Goal: Task Accomplishment & Management: Manage account settings

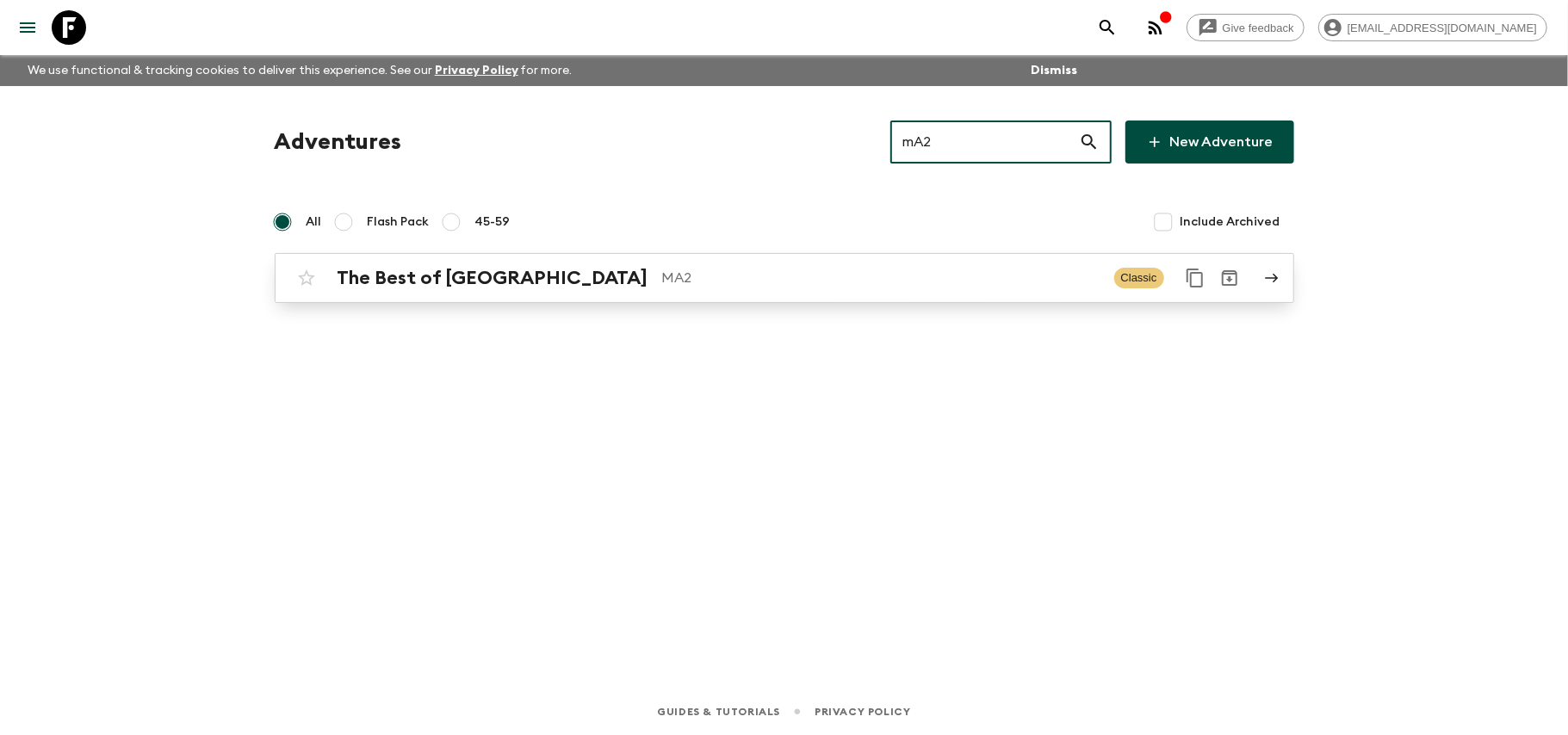
type input "mA2"
click at [912, 255] on link "The Best of Morocco MA2 Classic" at bounding box center [784, 278] width 1019 height 50
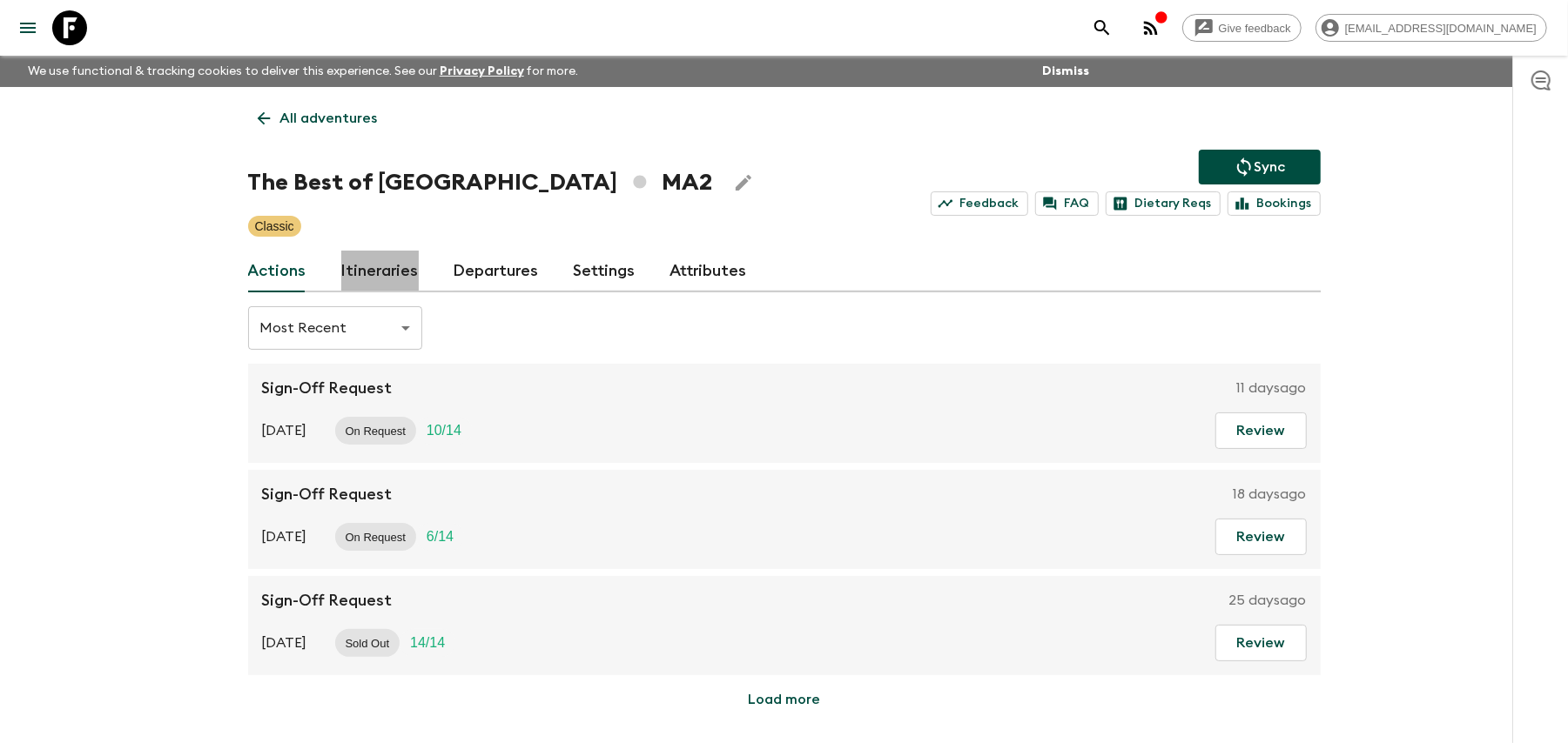
click at [405, 266] on link "Itineraries" at bounding box center [380, 271] width 78 height 42
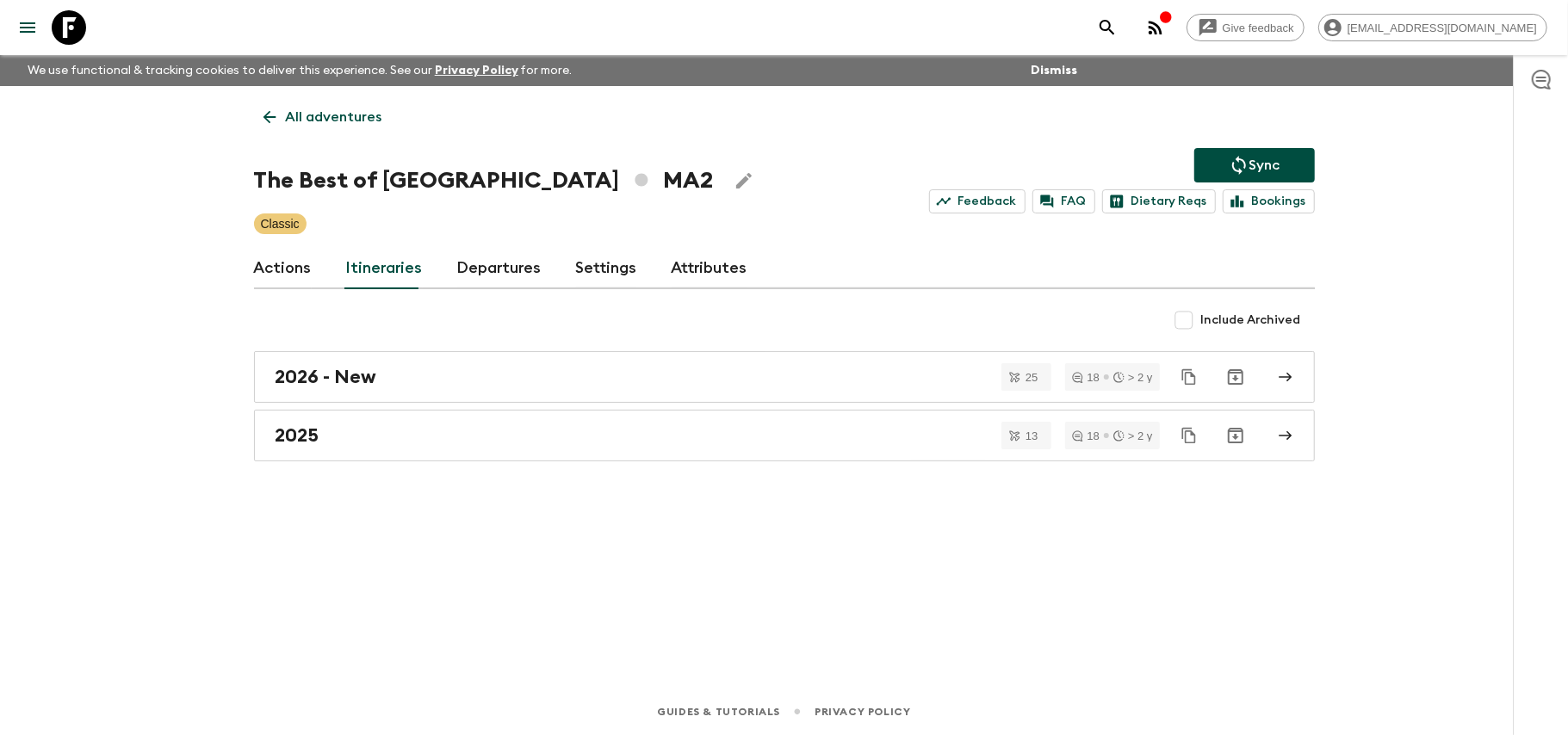
click at [486, 280] on link "Departures" at bounding box center [500, 268] width 85 height 41
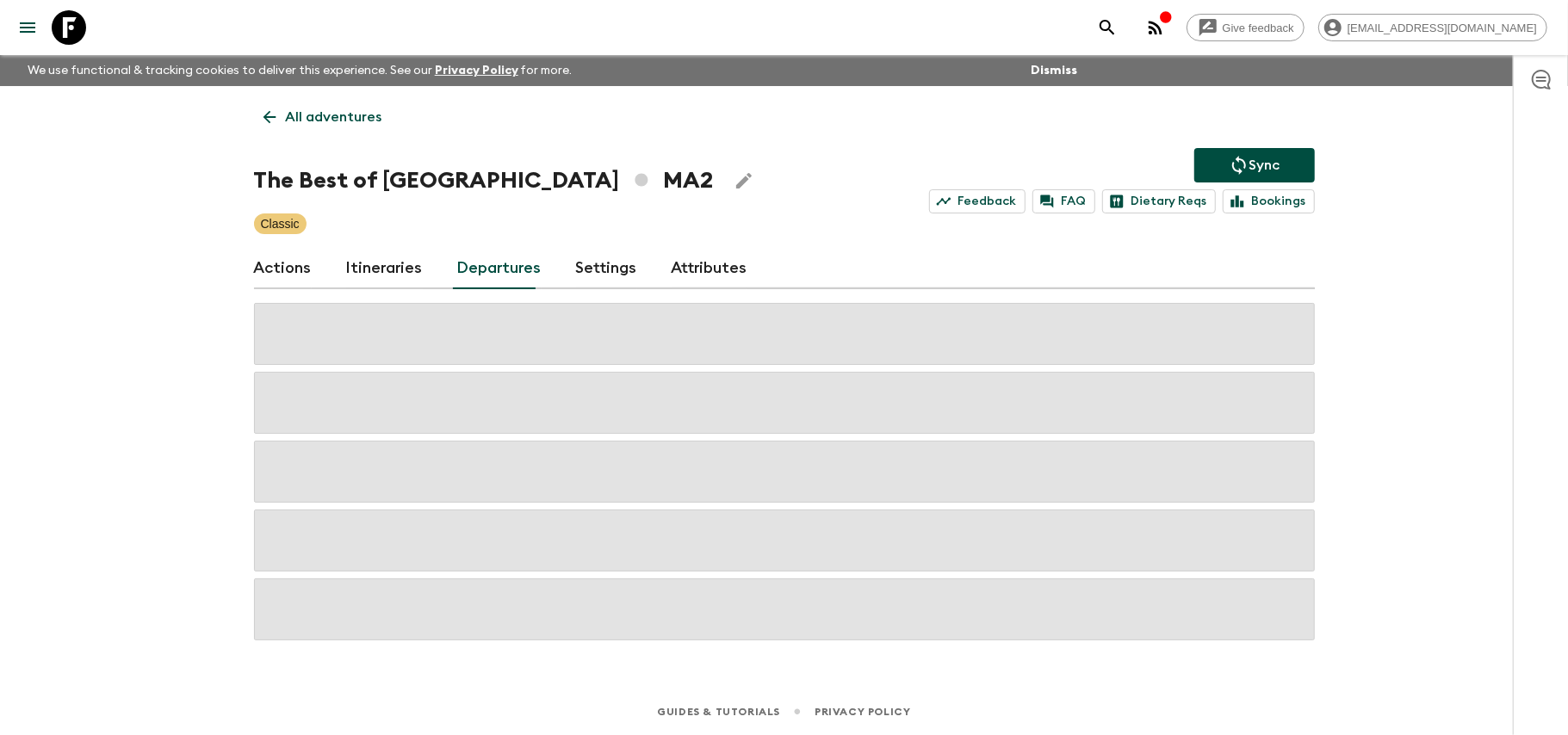
click at [435, 273] on div "Actions Itineraries Departures Settings Attributes" at bounding box center [784, 268] width 1061 height 41
click at [422, 269] on div "Actions Itineraries Departures Settings Attributes" at bounding box center [784, 268] width 1061 height 41
click at [393, 273] on link "Itineraries" at bounding box center [384, 268] width 77 height 41
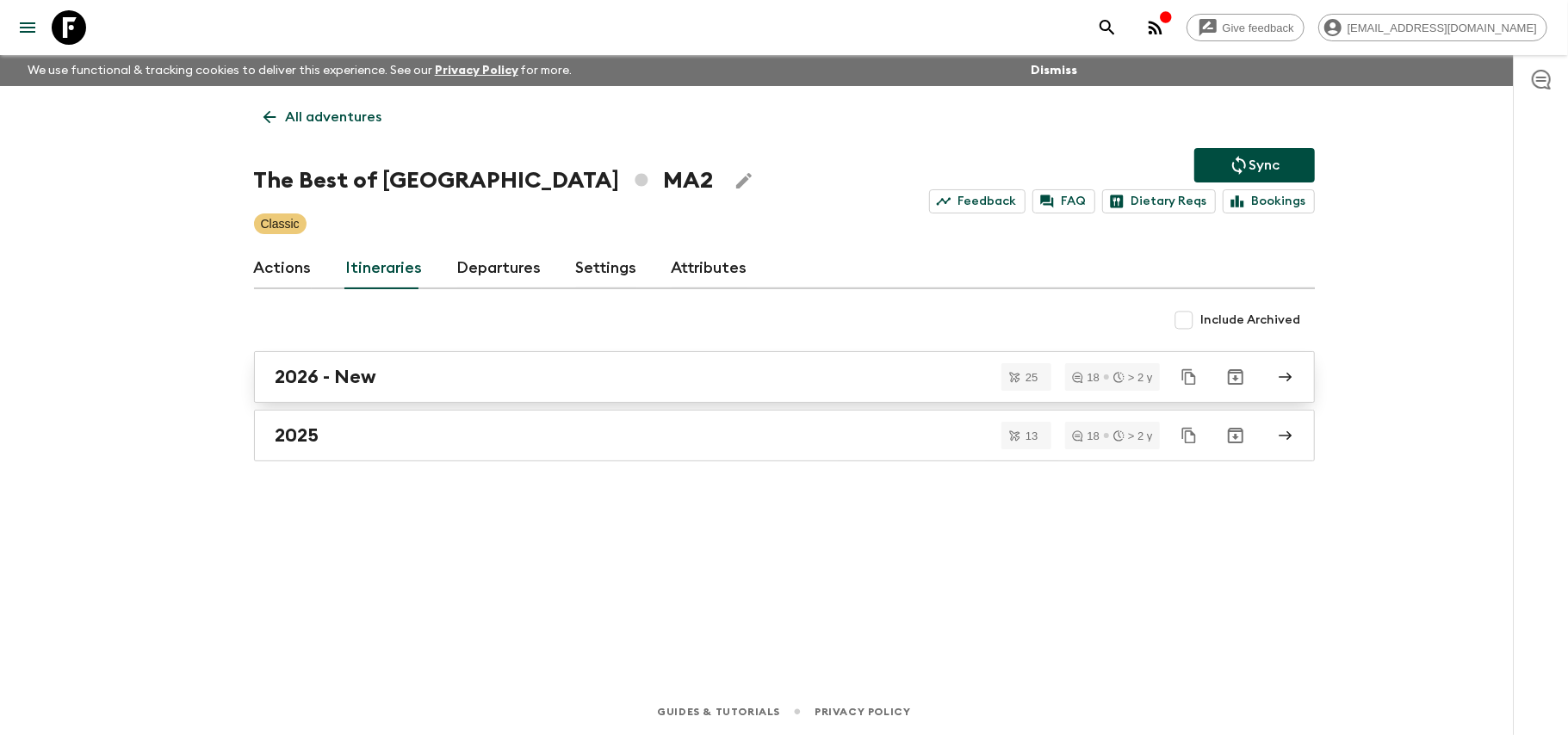
click at [398, 382] on div "2026 - New" at bounding box center [767, 377] width 985 height 22
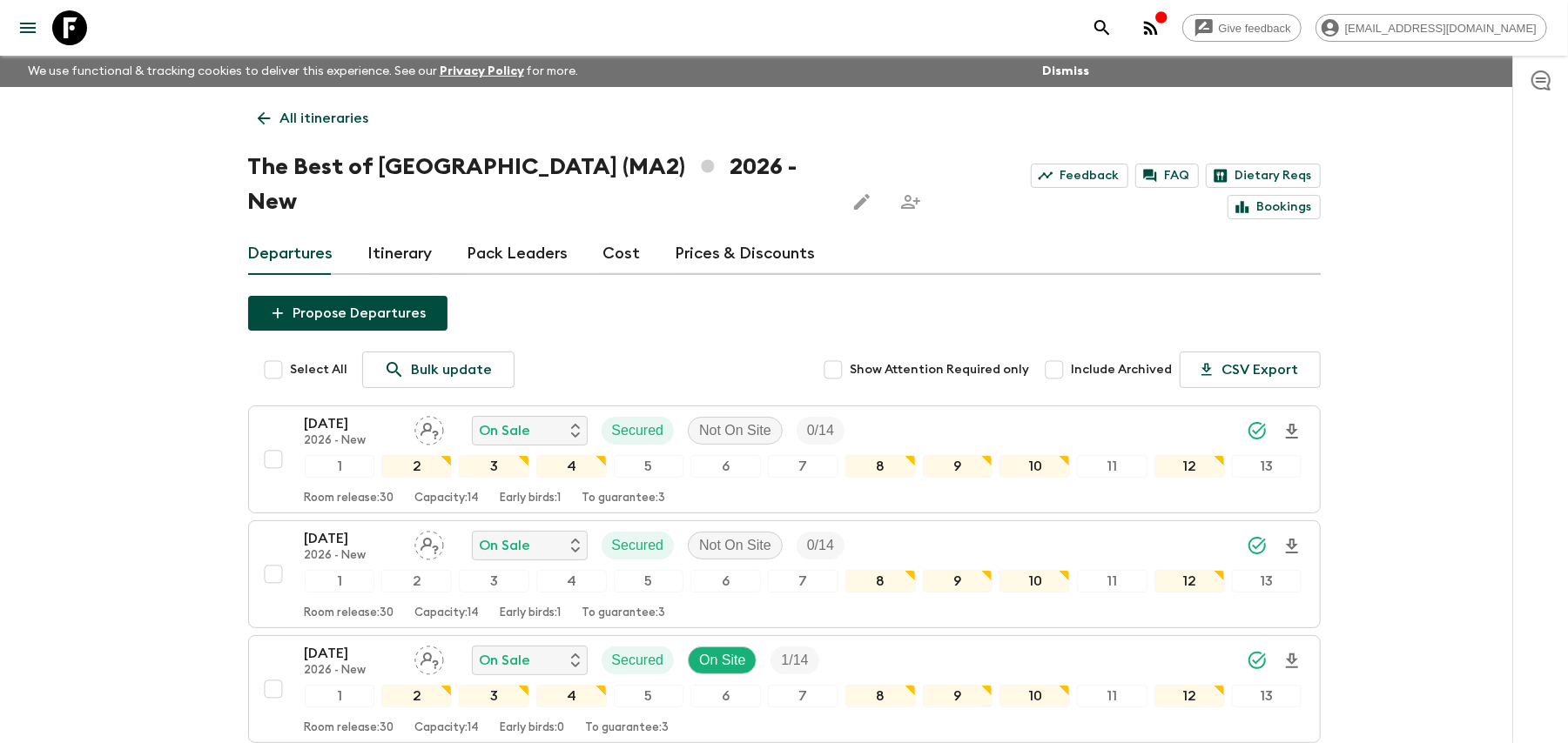
click at [718, 233] on link "Prices & Discounts" at bounding box center [745, 254] width 140 height 42
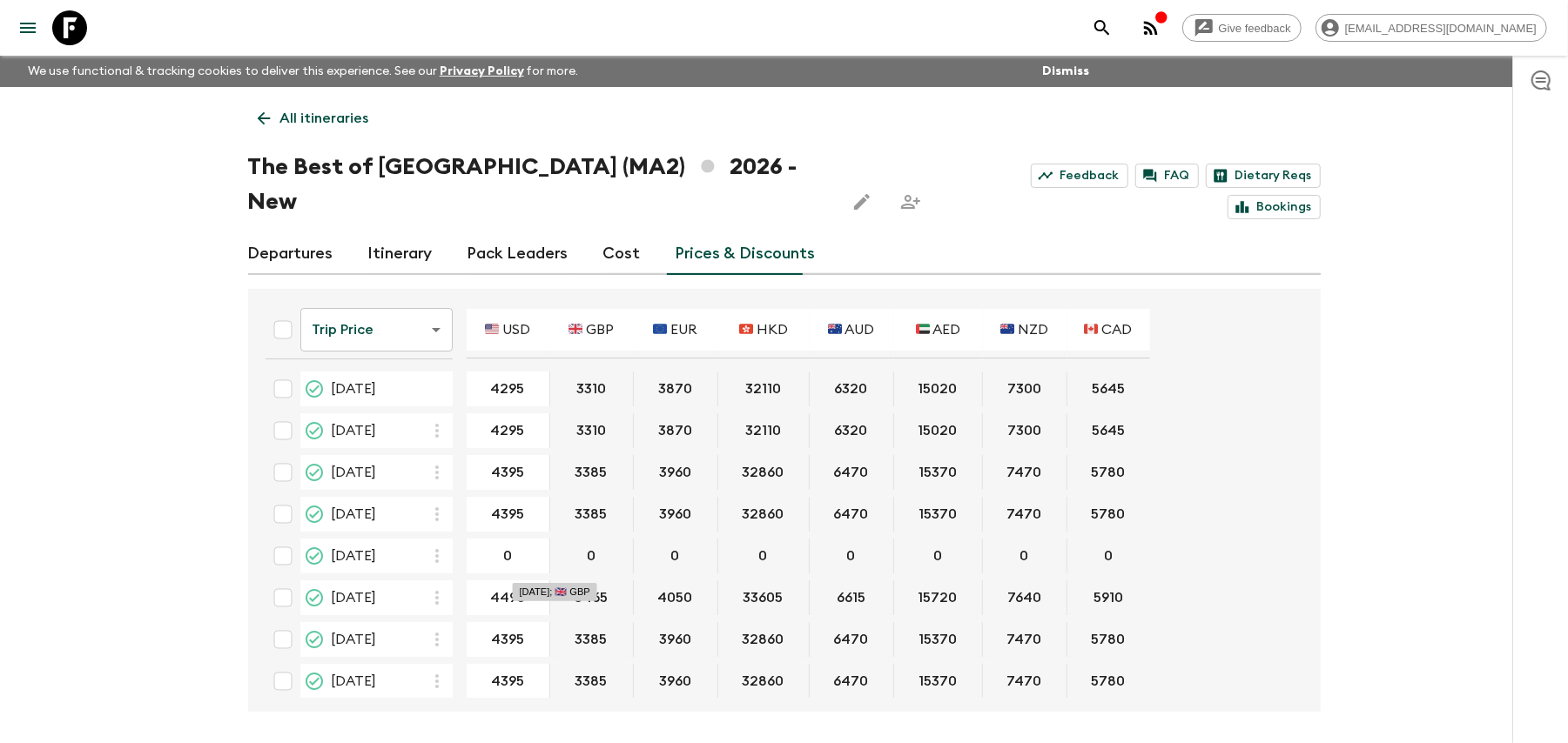
type input "1"
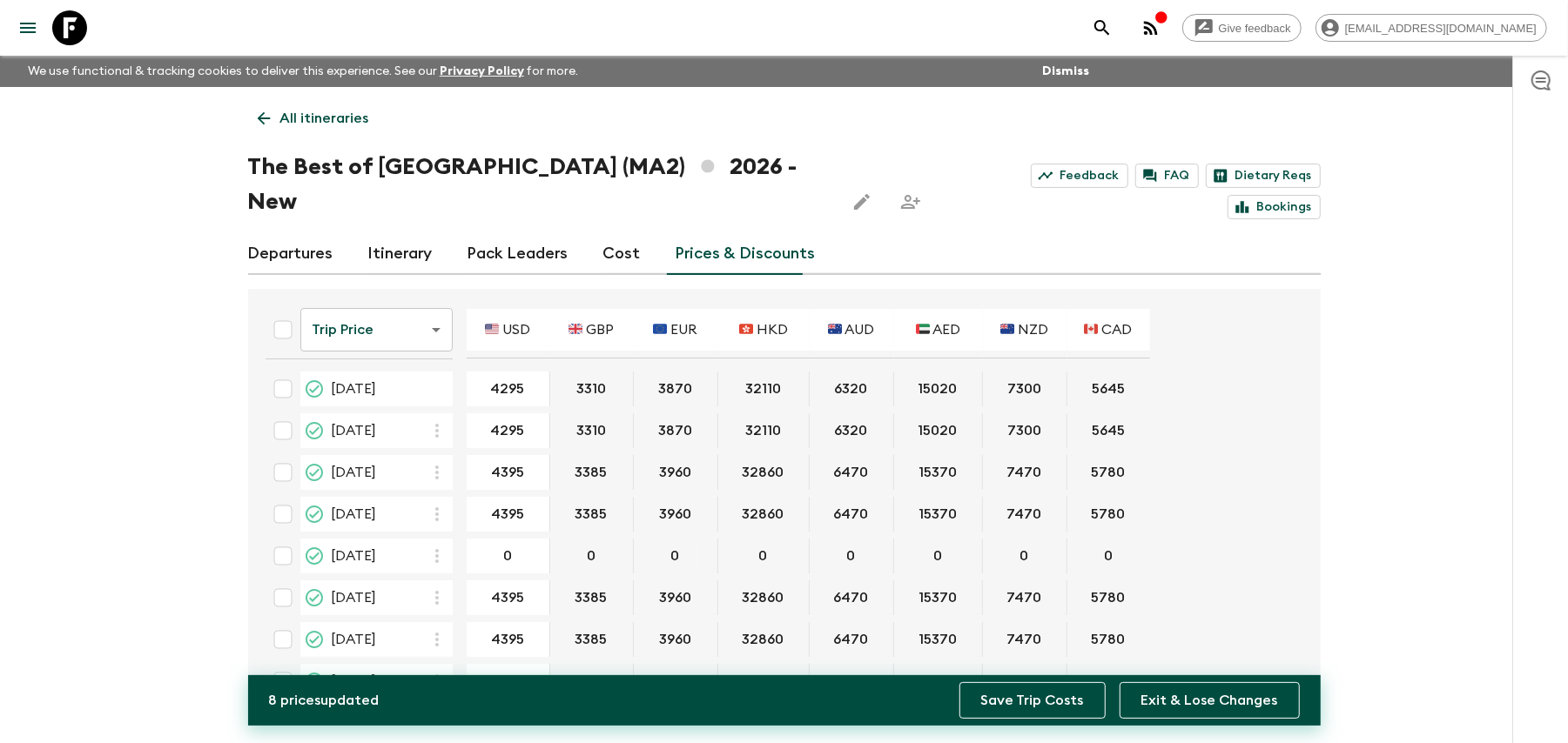
type input "4395"
click at [1076, 697] on button "Save Trip Costs" at bounding box center [1032, 700] width 147 height 37
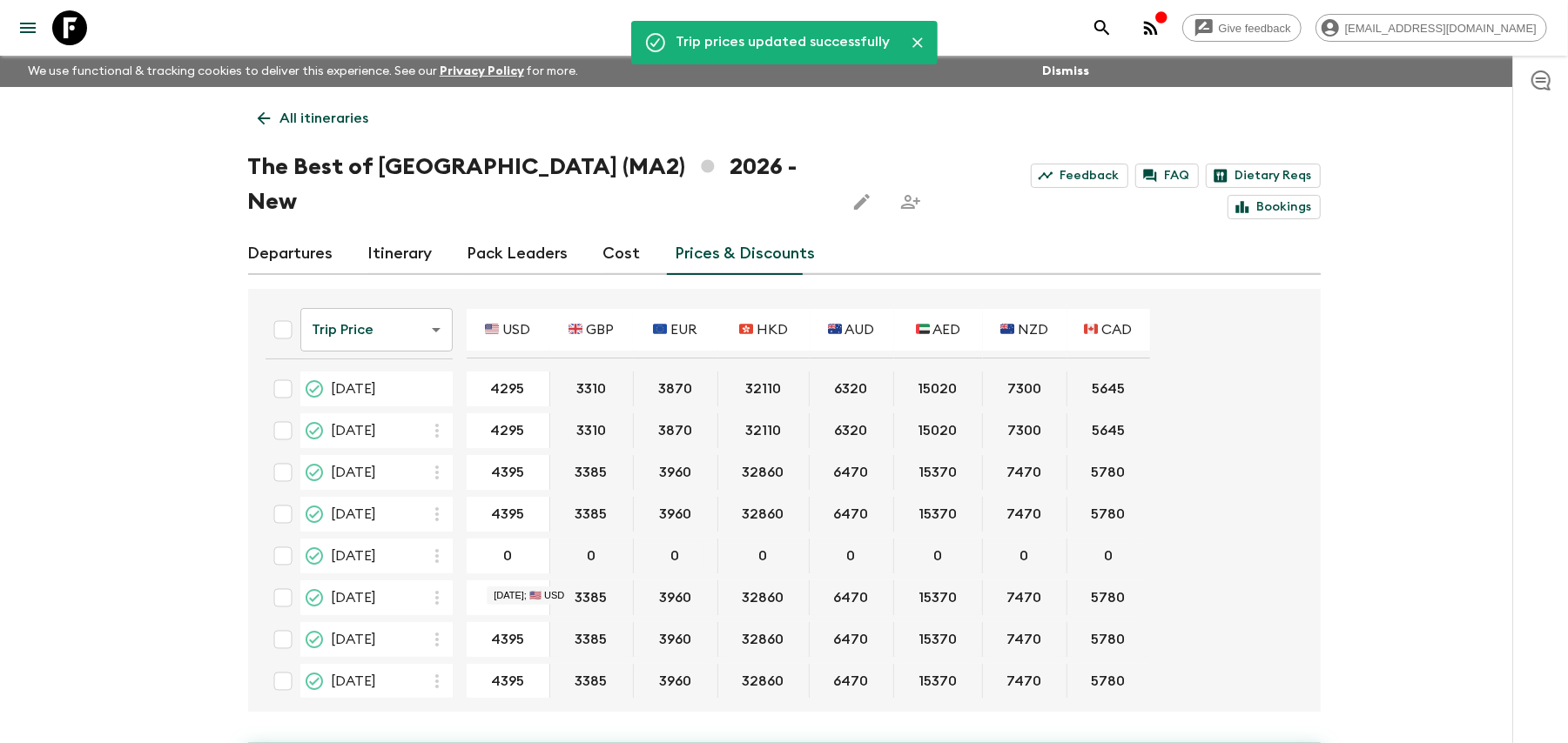
click at [538, 580] on div "4395 ​" at bounding box center [508, 597] width 76 height 35
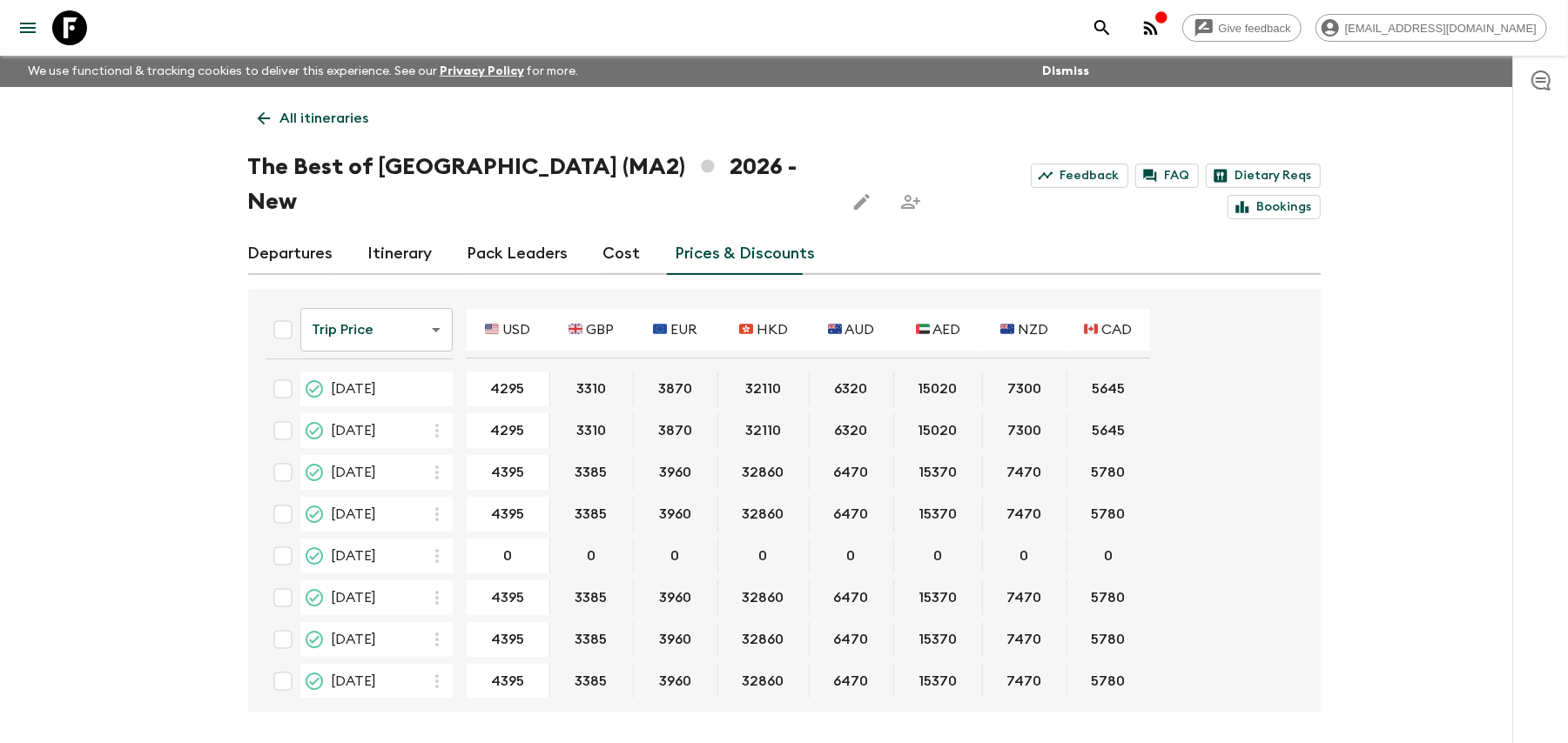
click at [550, 580] on div "3385" at bounding box center [592, 597] width 84 height 35
click at [540, 588] on input "4395" at bounding box center [508, 597] width 76 height 20
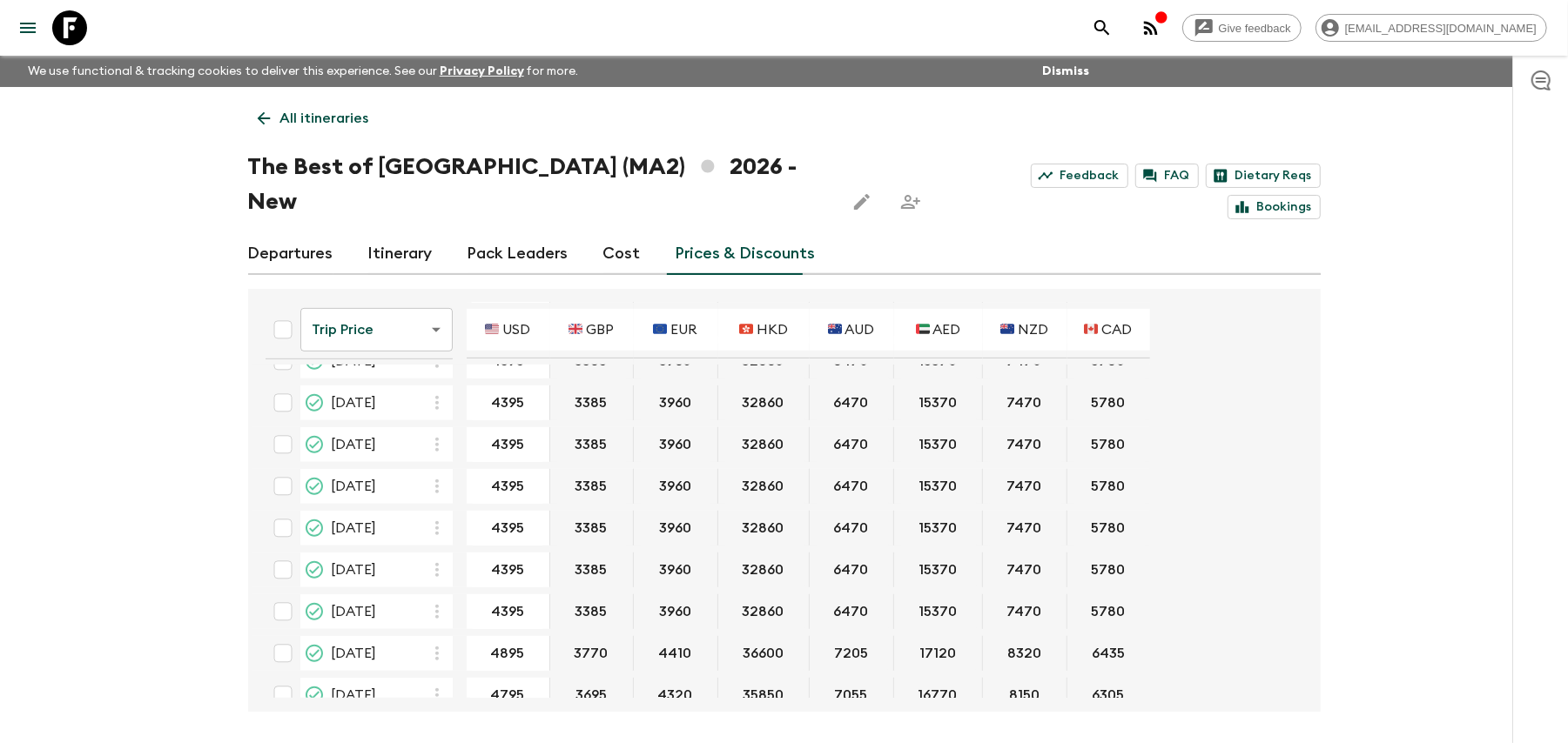
scroll to position [717, 0]
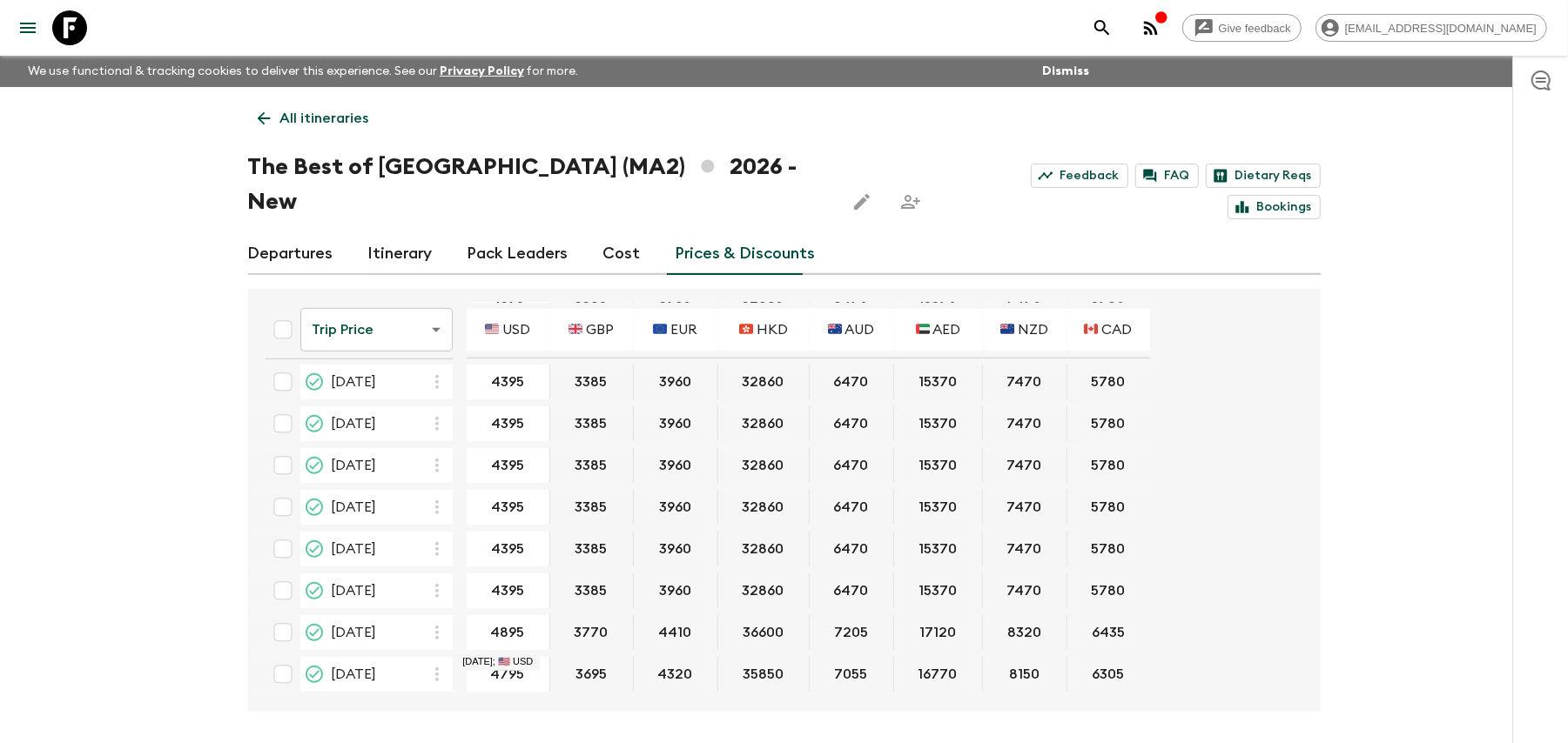
click at [509, 665] on input "4795" at bounding box center [508, 674] width 76 height 20
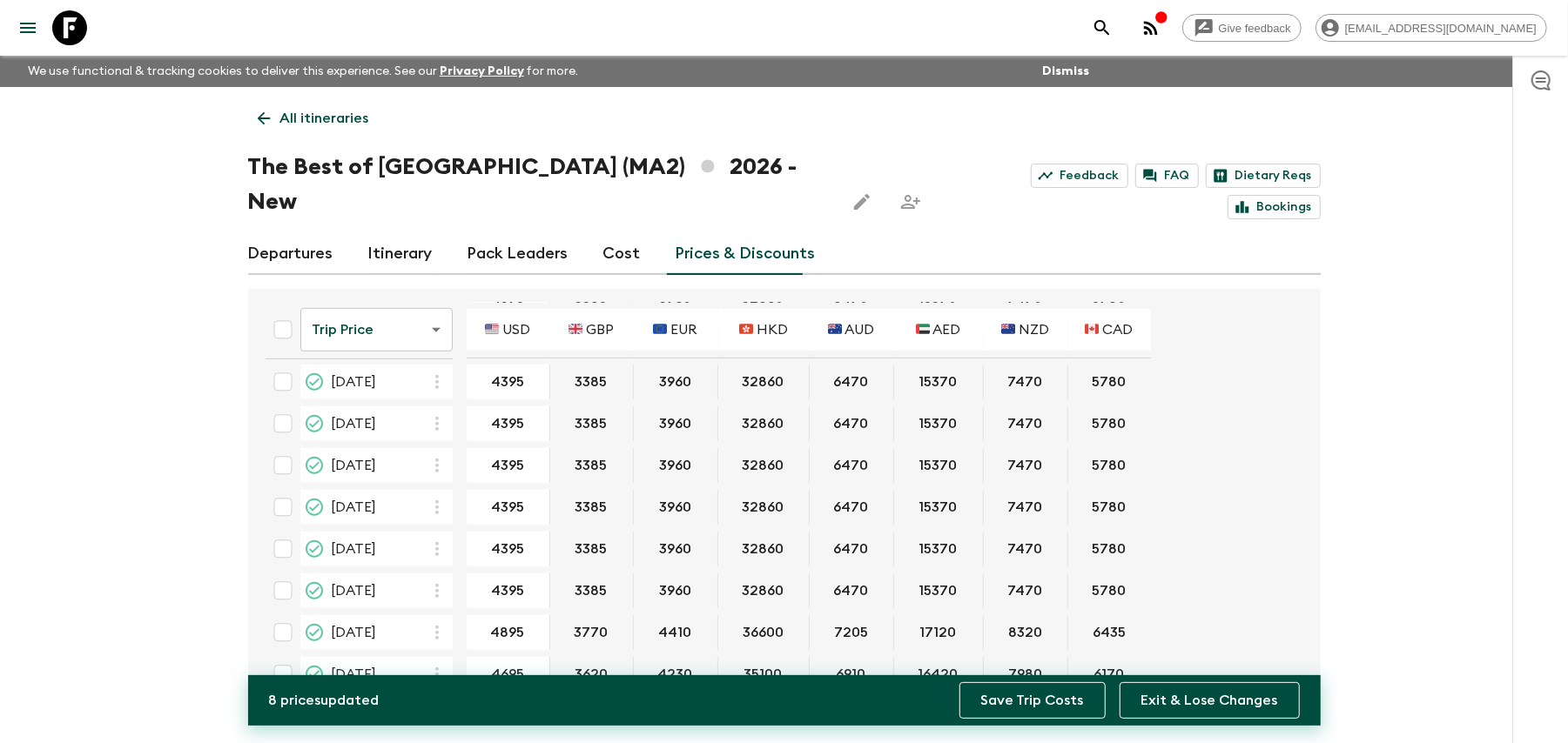
type input "4695"
click at [1044, 713] on button "Save Trip Costs" at bounding box center [1032, 700] width 147 height 37
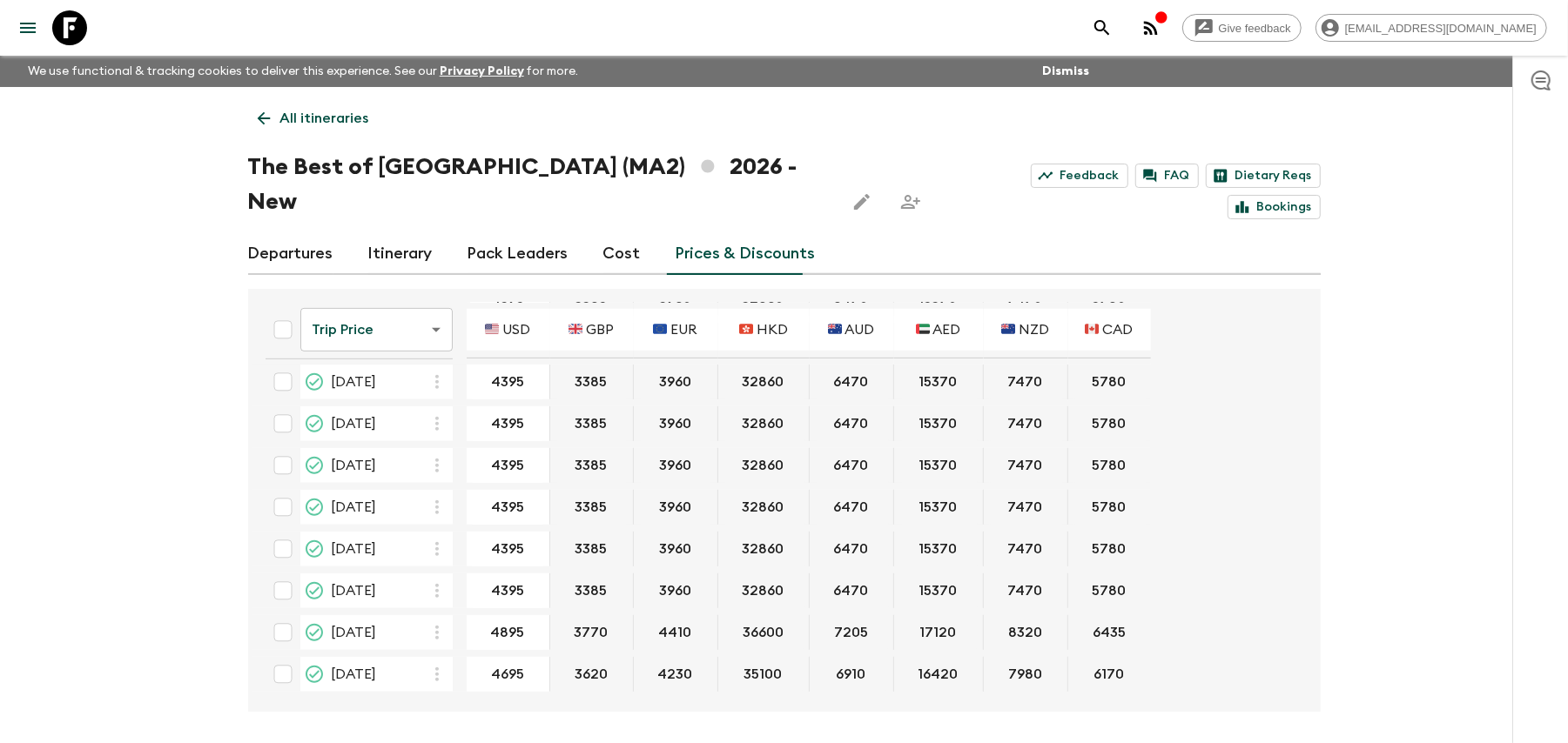
click at [1355, 489] on div "Give feedback [EMAIL_ADDRESS][DOMAIN_NAME] We use functional & tracking cookies…" at bounding box center [784, 404] width 1568 height 808
click at [293, 130] on link "All itineraries" at bounding box center [313, 119] width 131 height 35
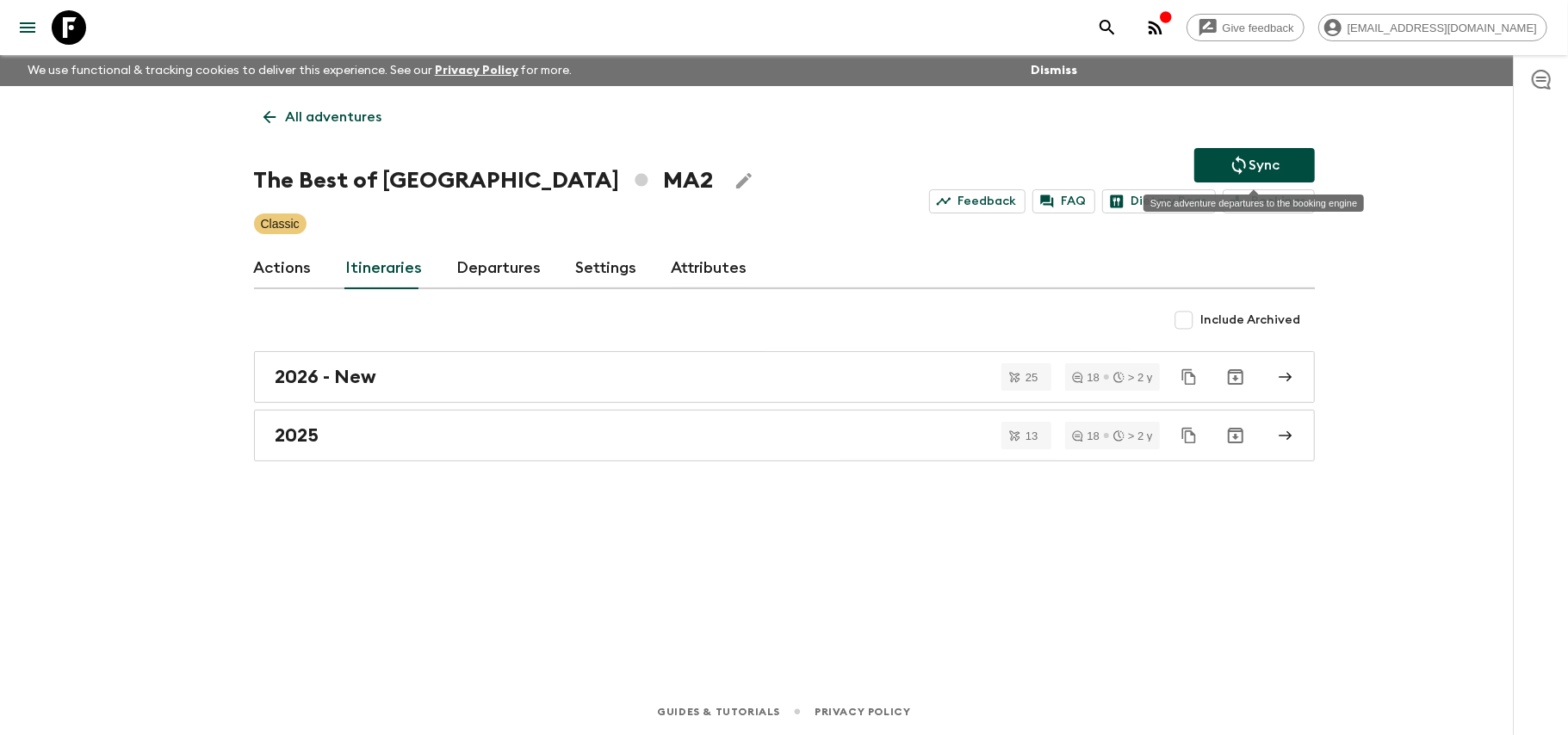
click at [1277, 155] on p "Sync" at bounding box center [1265, 166] width 31 height 21
click at [410, 372] on div "2026 - New" at bounding box center [767, 377] width 985 height 22
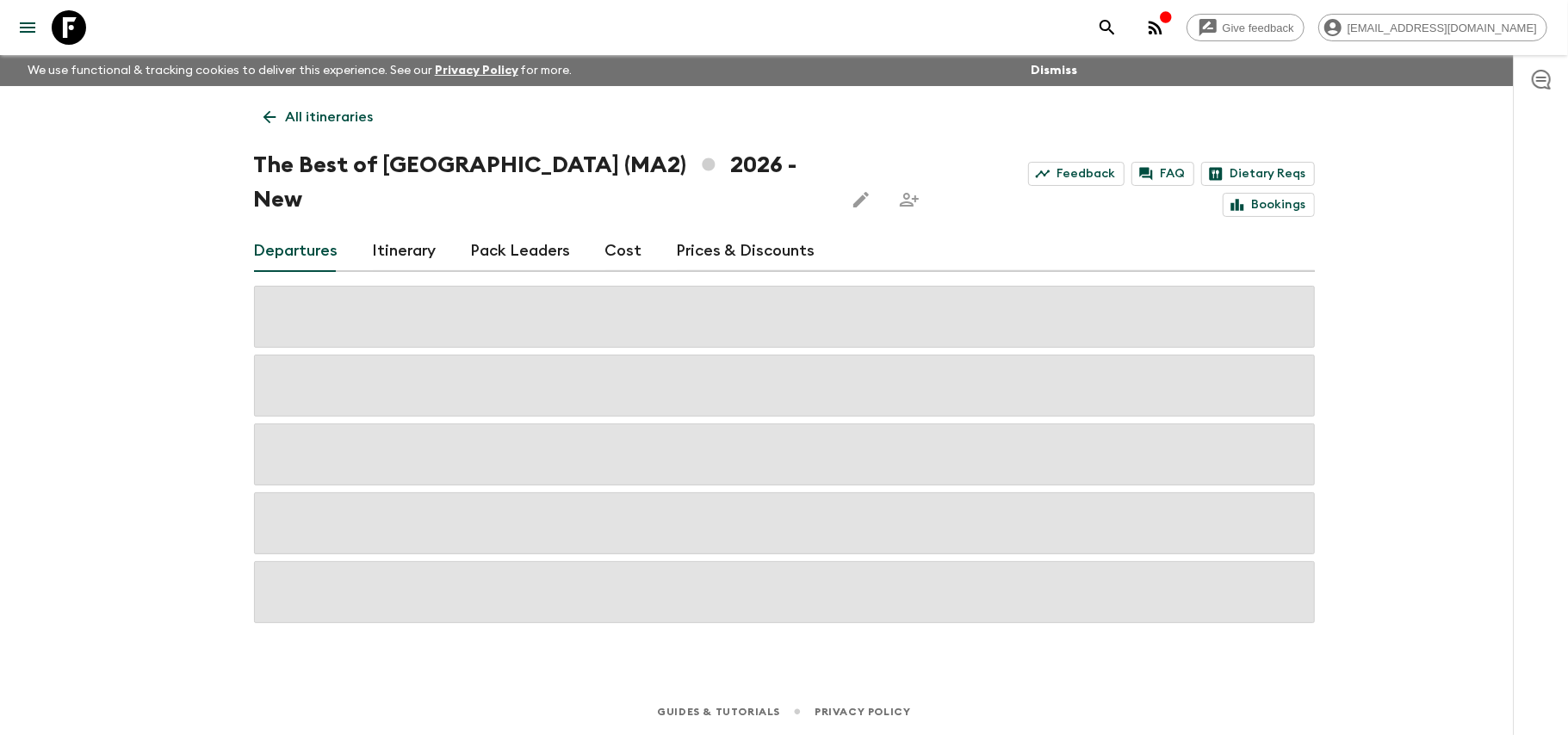
click at [711, 230] on link "Prices & Discounts" at bounding box center [746, 251] width 139 height 41
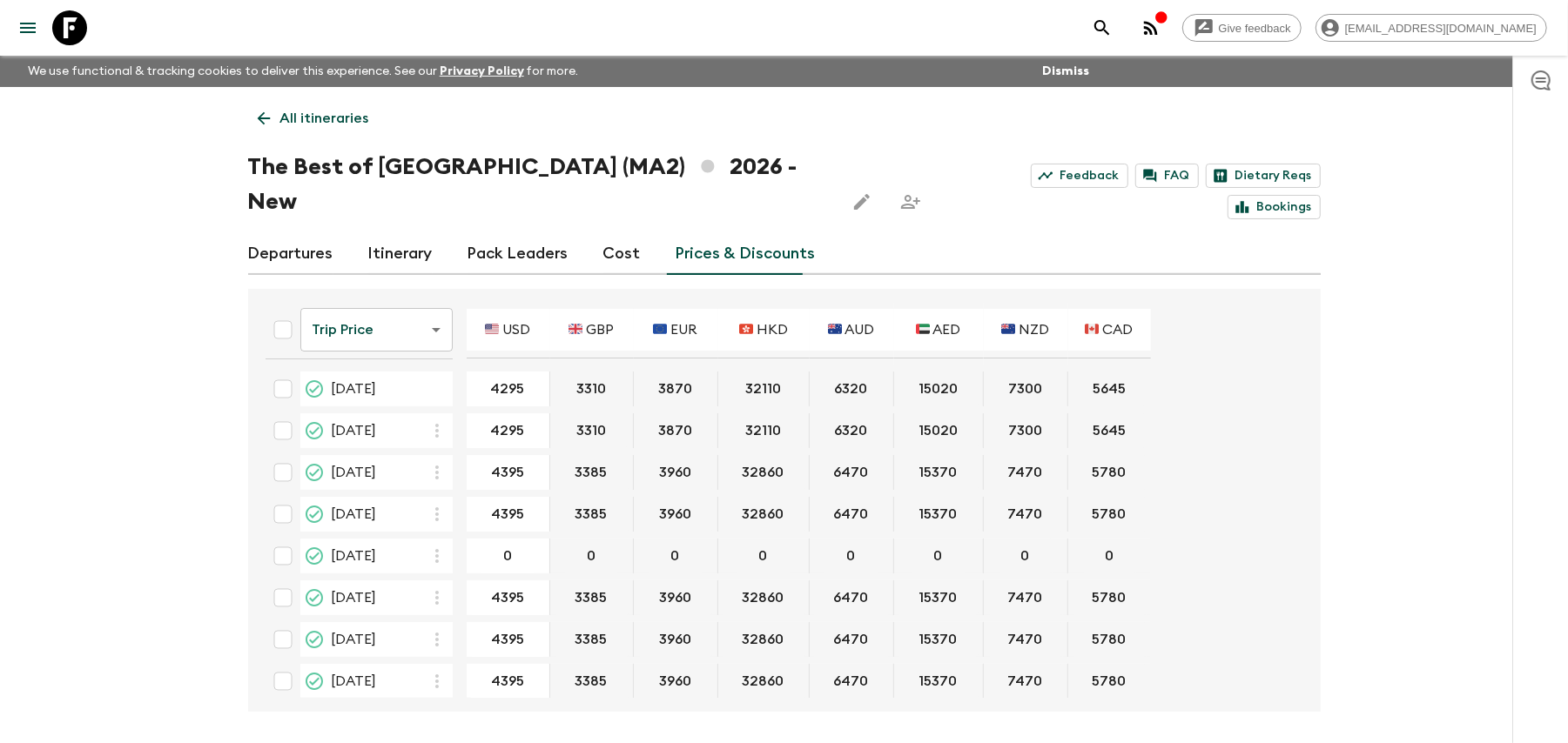
click at [296, 131] on link "All itineraries" at bounding box center [313, 119] width 131 height 35
